Goal: Information Seeking & Learning: Learn about a topic

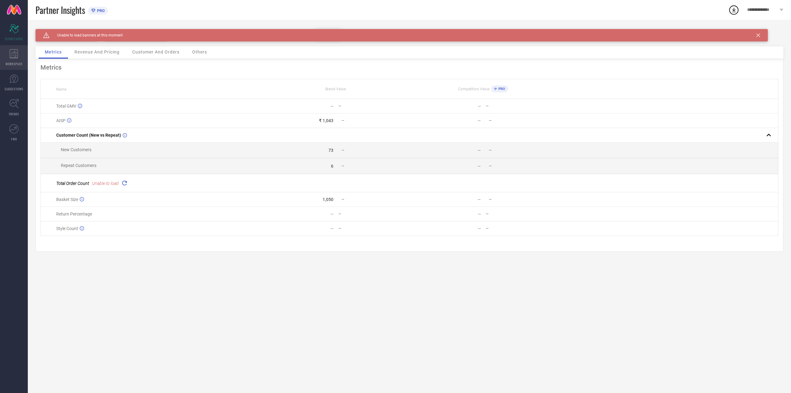
drag, startPoint x: 19, startPoint y: 44, endPoint x: 13, endPoint y: 55, distance: 12.7
click at [19, 44] on div "Scorecard SCORECARDS" at bounding box center [14, 32] width 28 height 25
click at [0, 71] on link "SUGGESTIONS" at bounding box center [14, 82] width 28 height 25
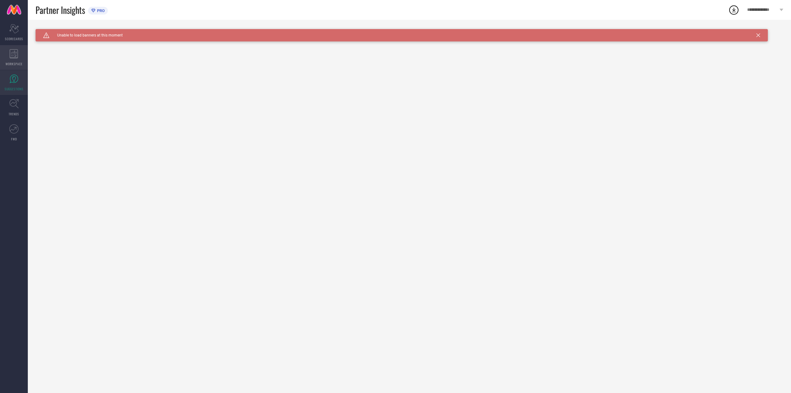
click at [10, 61] on div "WORKSPACE" at bounding box center [14, 57] width 28 height 25
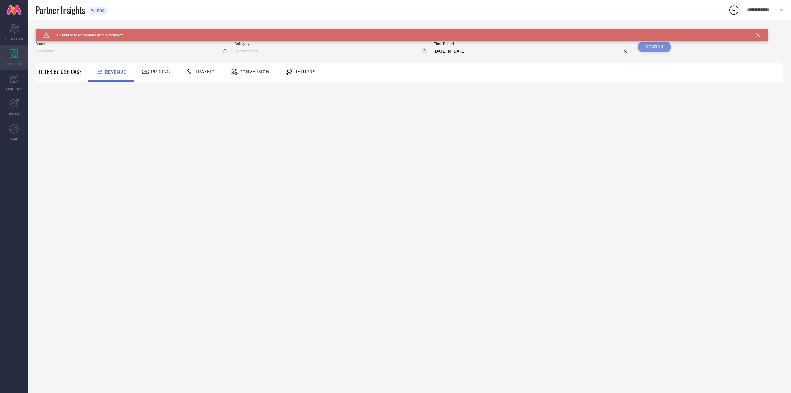
type input "[PERSON_NAME] FASHION"
type input "All"
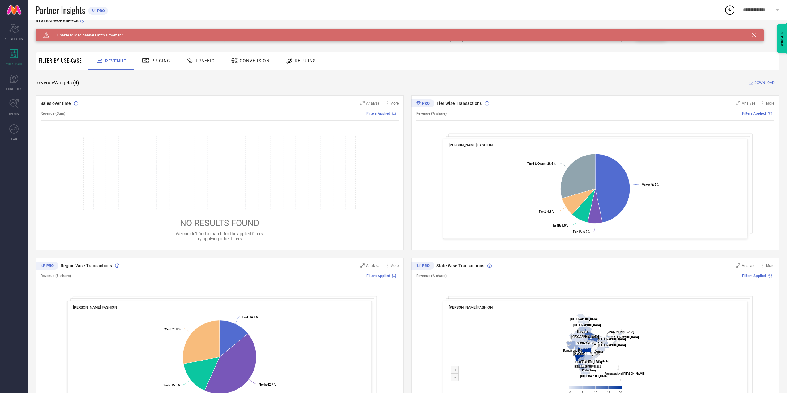
scroll to position [40, 0]
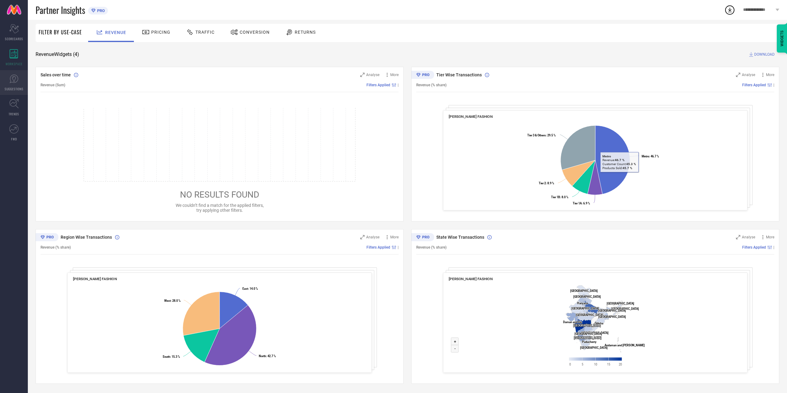
click at [21, 79] on link "SUGGESTIONS" at bounding box center [14, 82] width 28 height 25
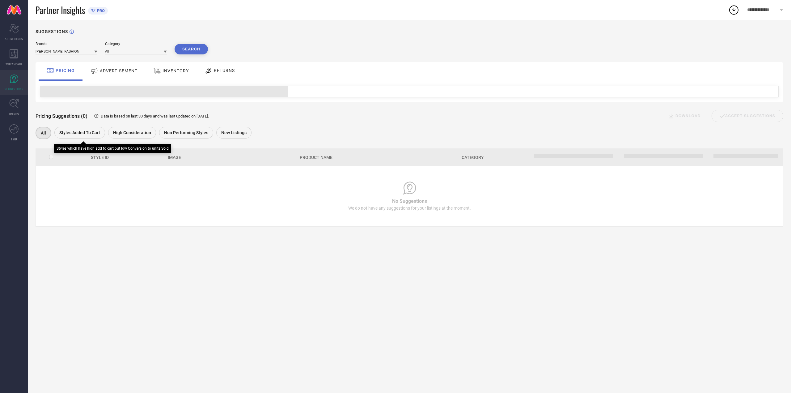
click at [101, 137] on div "Styles Added To Cart" at bounding box center [79, 133] width 51 height 12
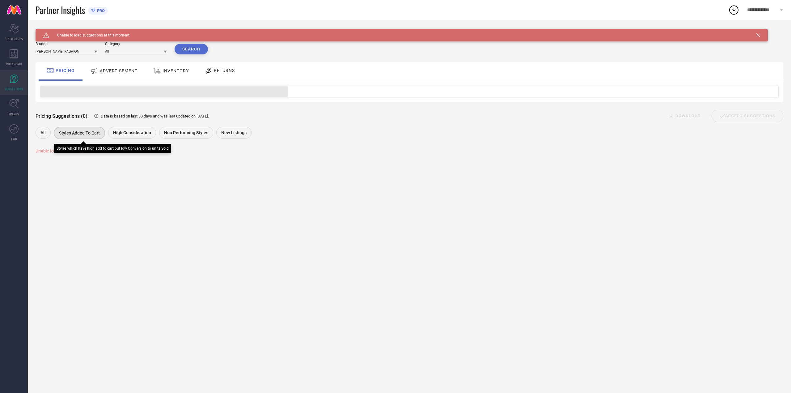
click at [106, 134] on div "Styles Added To Cart" at bounding box center [81, 134] width 54 height 14
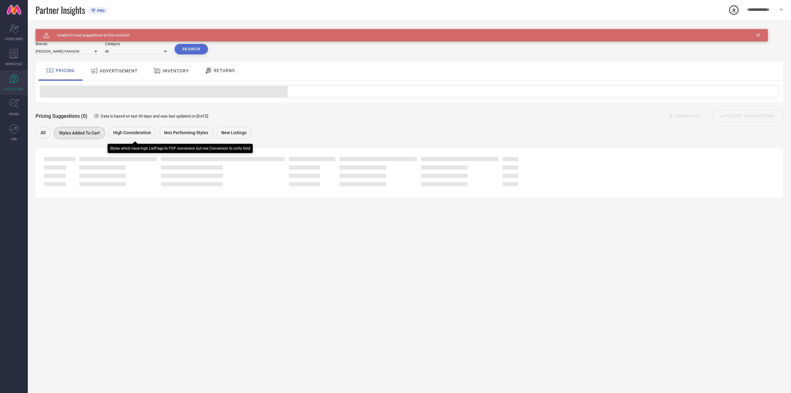
click at [131, 134] on span "High Consideration" at bounding box center [132, 132] width 38 height 5
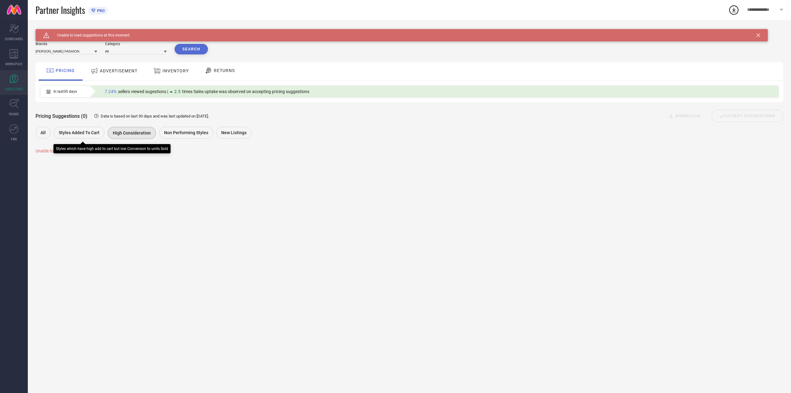
click at [78, 133] on span "Styles Added To Cart" at bounding box center [79, 132] width 41 height 5
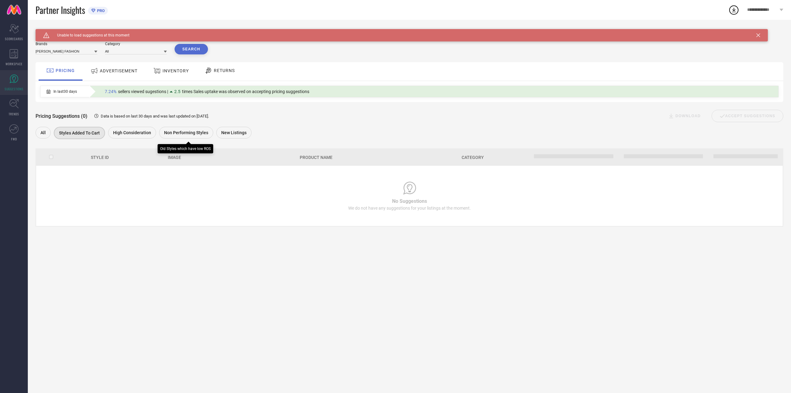
click at [159, 133] on div "Non Performing Styles" at bounding box center [186, 133] width 54 height 12
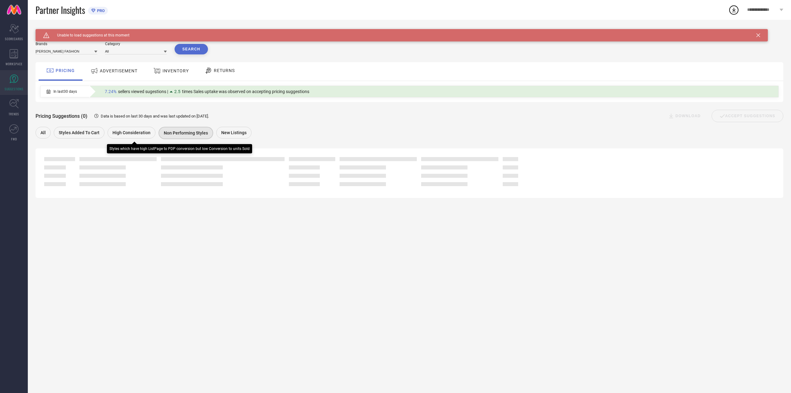
click at [143, 136] on div "High Consideration" at bounding box center [132, 133] width 48 height 12
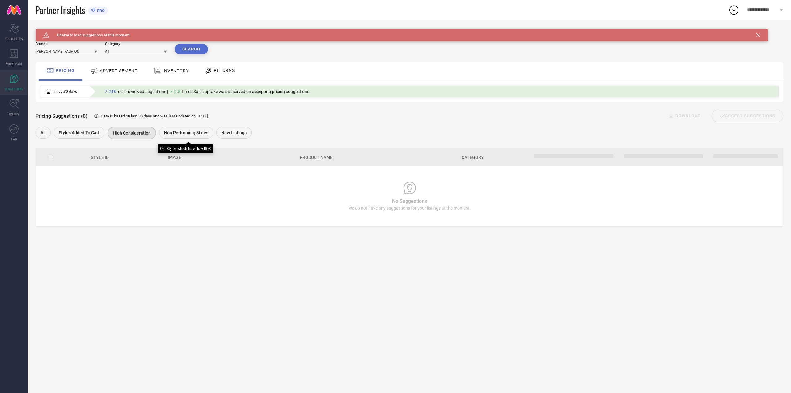
click at [187, 133] on span "Non Performing Styles" at bounding box center [186, 132] width 44 height 5
click at [229, 134] on span "New Listings" at bounding box center [233, 132] width 25 height 5
click at [121, 65] on div "ADVERTISEMENT" at bounding box center [114, 71] width 62 height 19
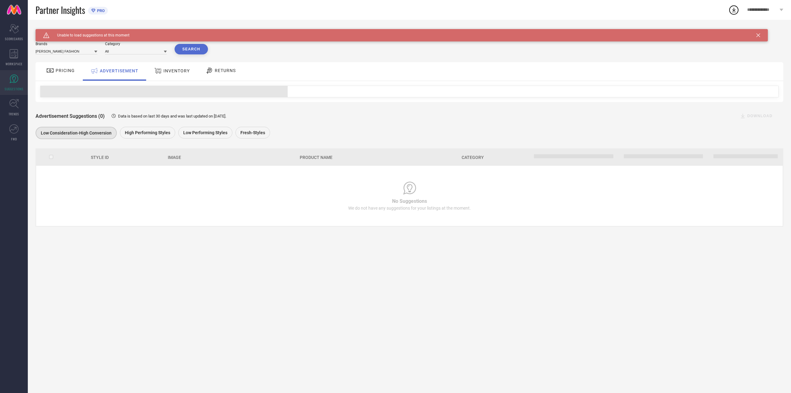
click at [167, 76] on div "INVENTORY" at bounding box center [172, 70] width 39 height 11
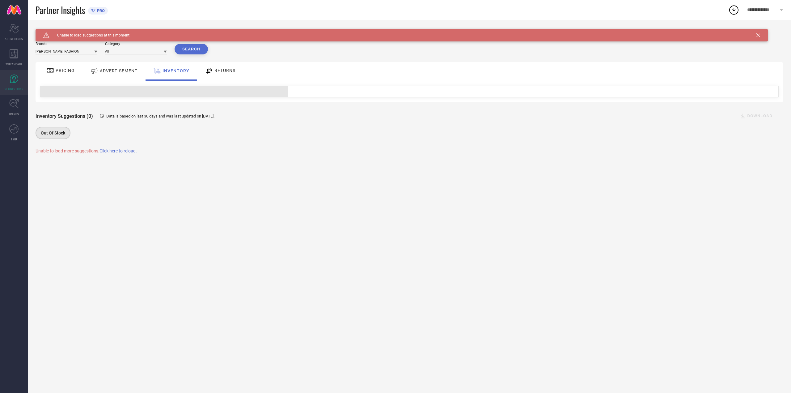
click at [220, 72] on span "RETURNS" at bounding box center [225, 70] width 21 height 5
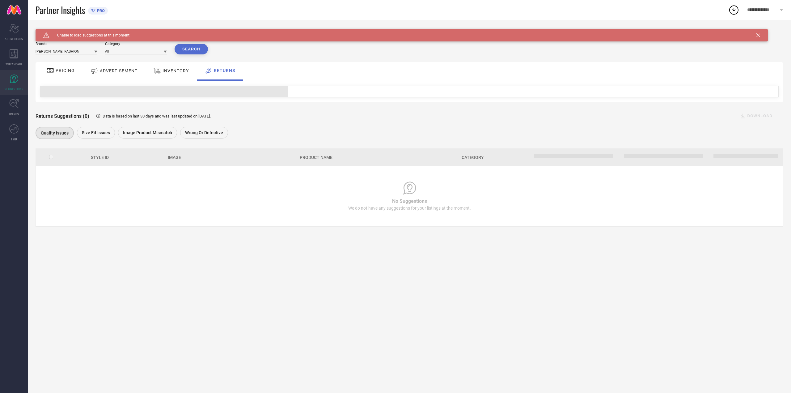
click at [164, 77] on div "INVENTORY" at bounding box center [171, 71] width 51 height 19
click at [10, 57] on icon at bounding box center [14, 53] width 8 height 9
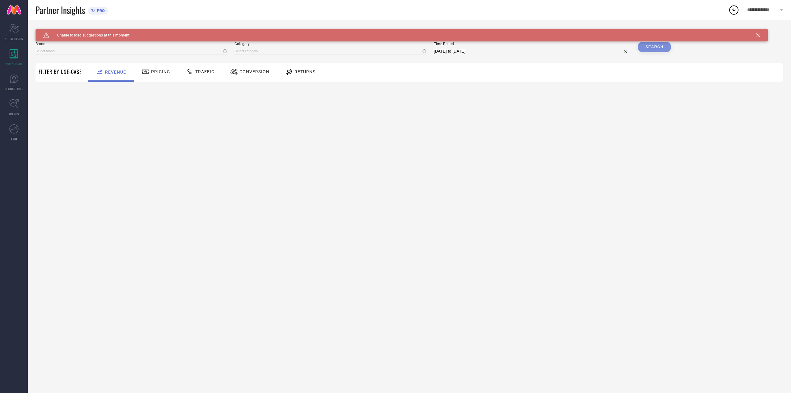
type input "[PERSON_NAME] FASHION"
type input "All"
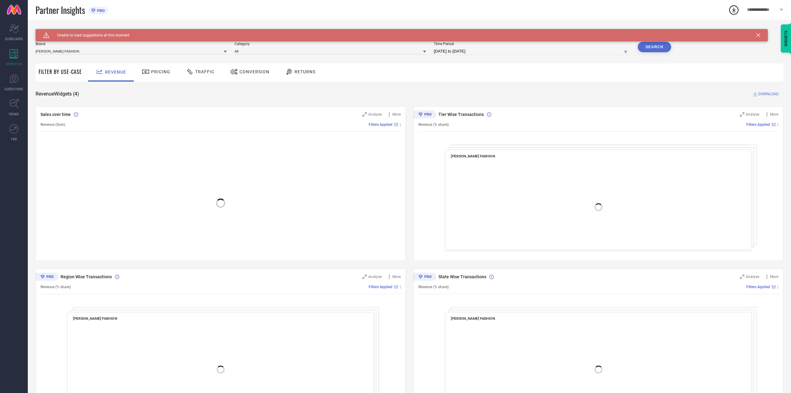
click at [174, 82] on div "SYSTEM WORKSPACE Brand [PERSON_NAME] FASHION Category All Time Period [DATE] to…" at bounding box center [410, 226] width 748 height 394
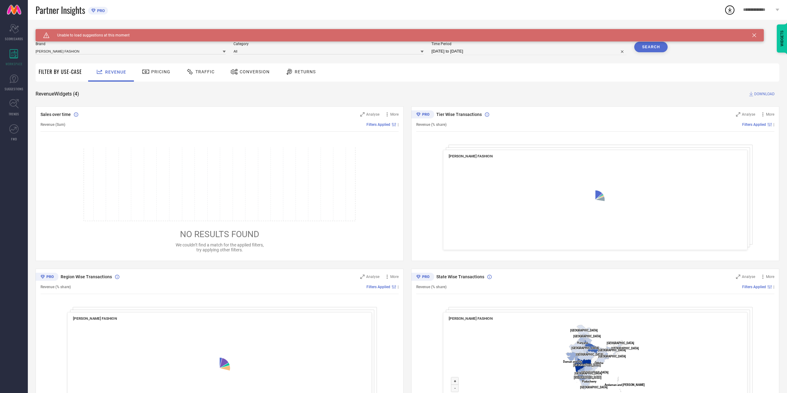
click at [158, 73] on span "Pricing" at bounding box center [160, 71] width 19 height 5
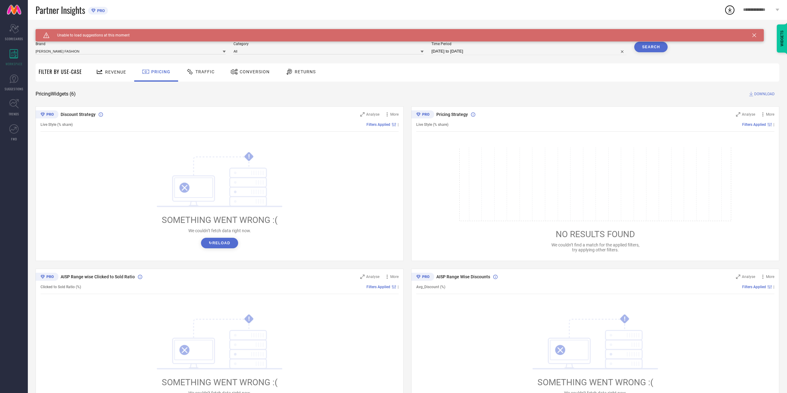
click at [220, 73] on div "Traffic" at bounding box center [200, 72] width 44 height 18
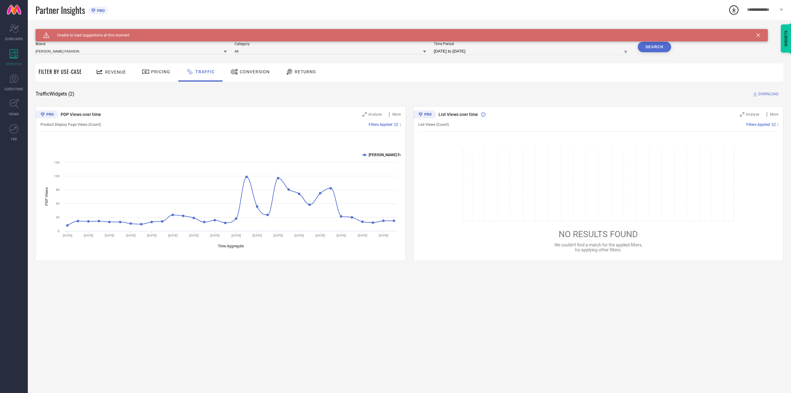
click at [245, 68] on div "Conversion" at bounding box center [250, 71] width 42 height 11
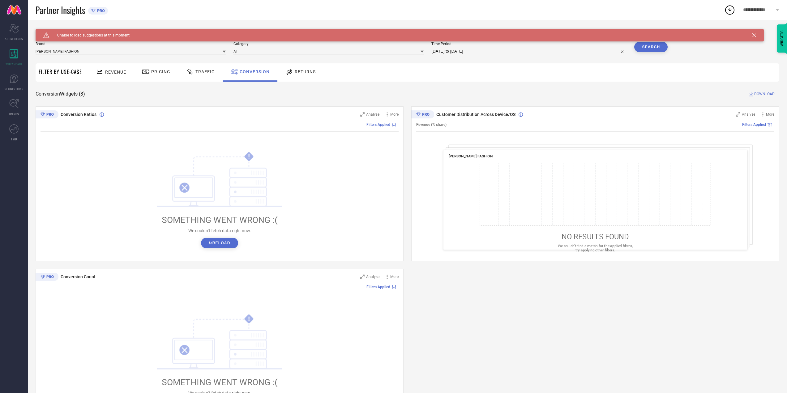
click at [290, 69] on icon at bounding box center [289, 71] width 8 height 7
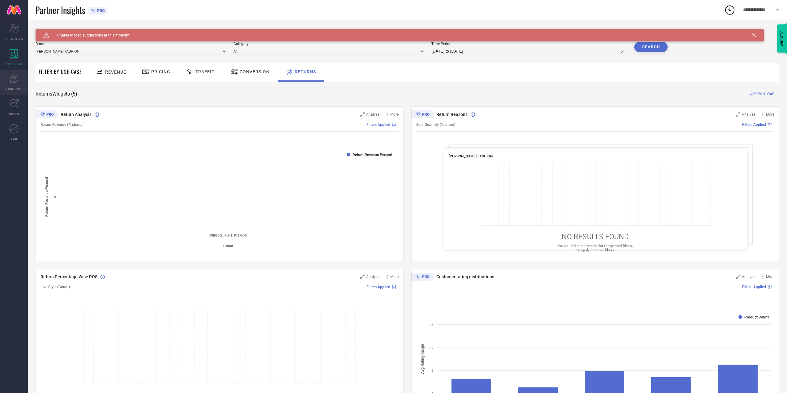
click at [17, 79] on icon at bounding box center [13, 78] width 9 height 9
